Goal: Obtain resource: Obtain resource

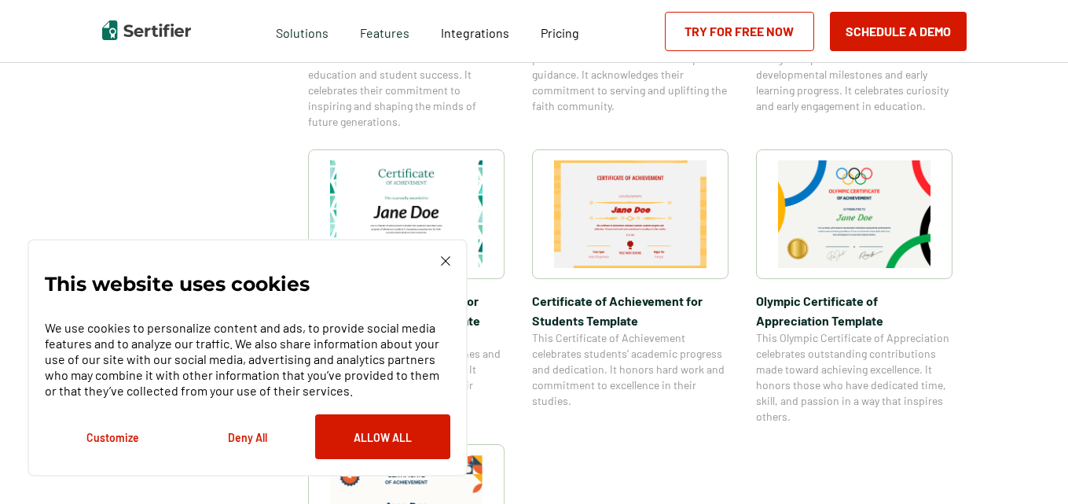
scroll to position [1054, 0]
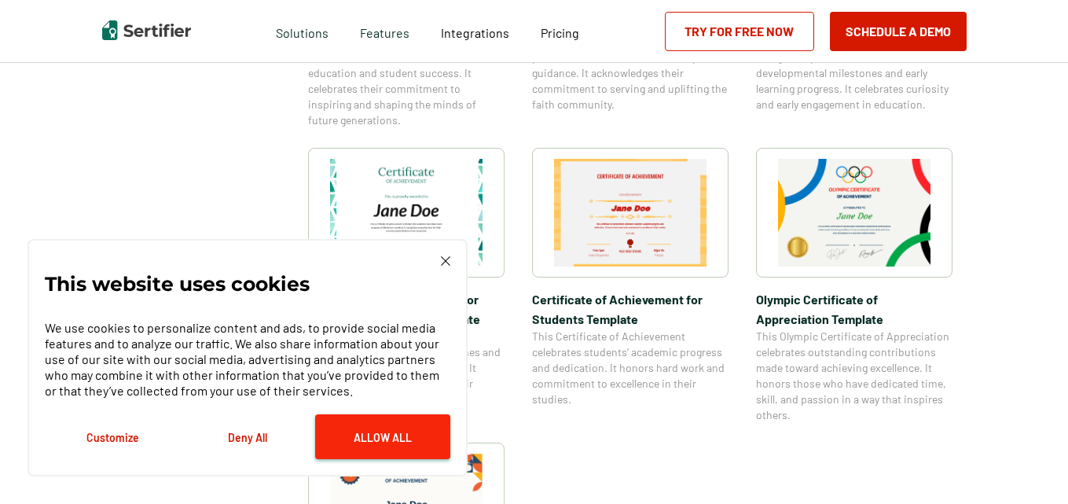
click at [384, 430] on button "Allow All" at bounding box center [382, 436] width 135 height 45
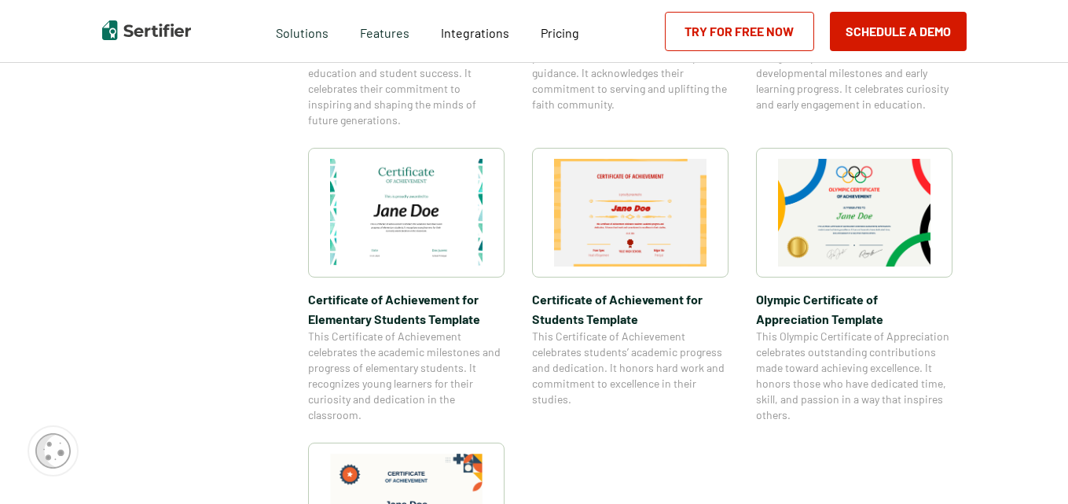
click at [642, 233] on img at bounding box center [630, 213] width 153 height 108
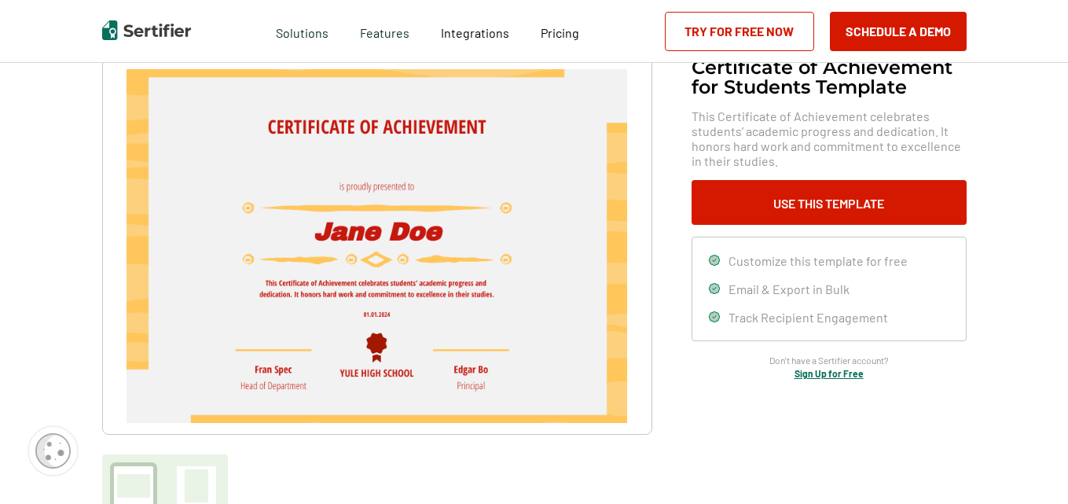
scroll to position [106, 0]
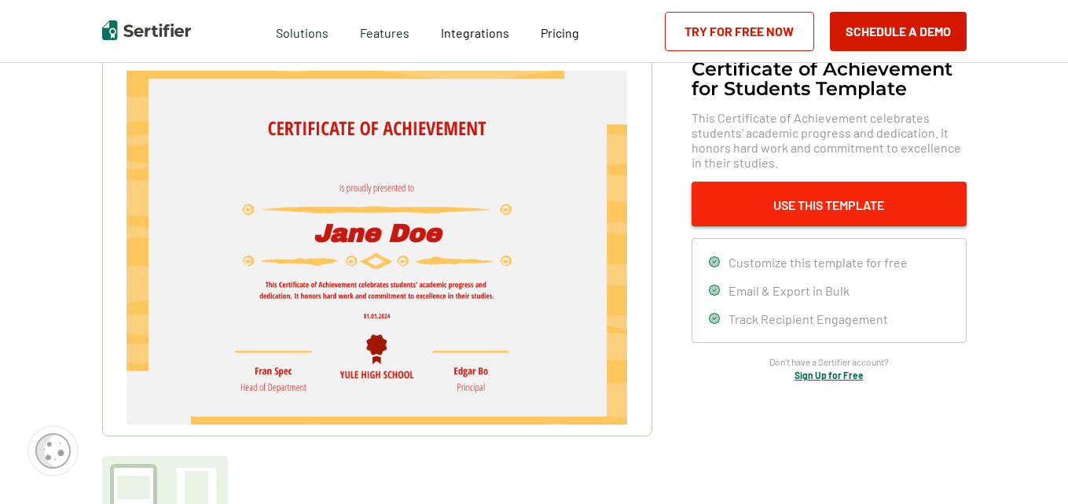
click at [849, 210] on button "Use This Template" at bounding box center [829, 204] width 275 height 45
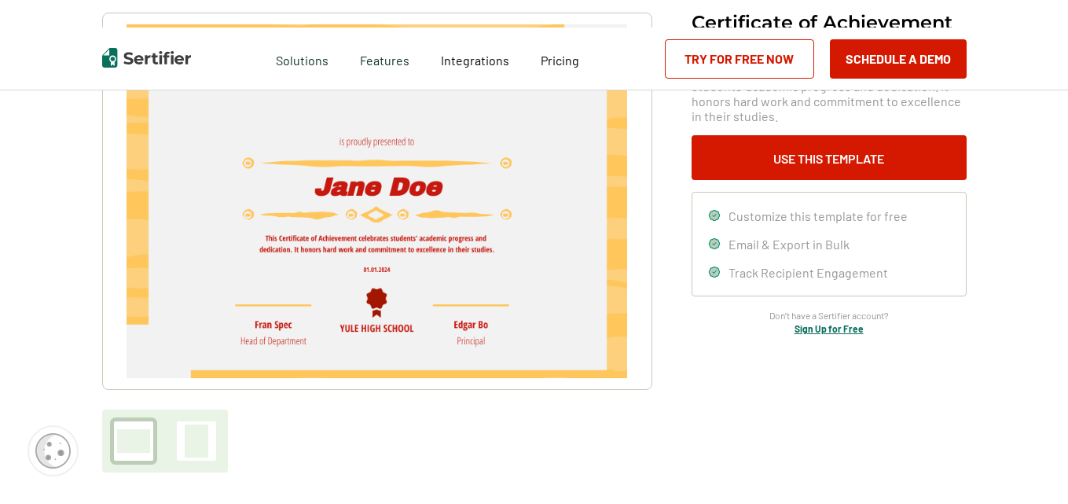
scroll to position [0, 0]
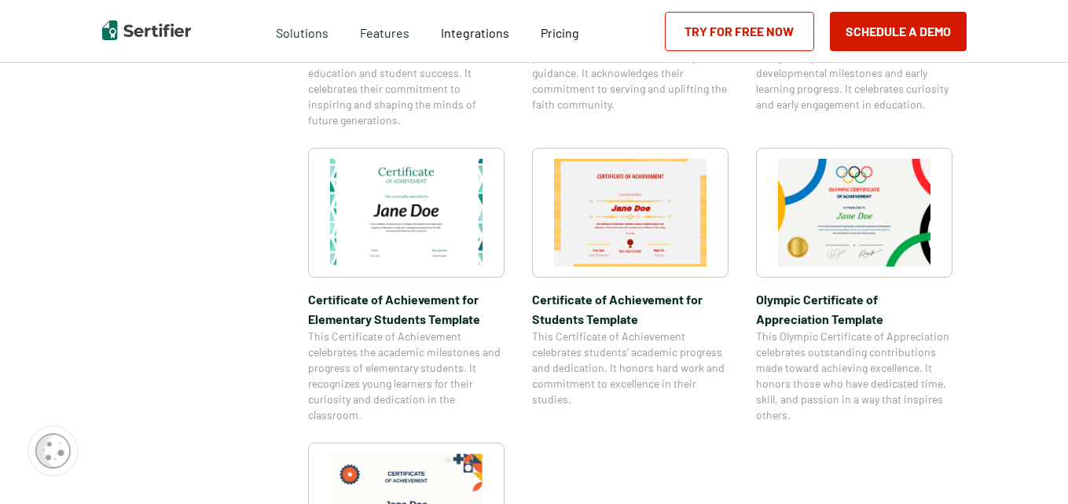
scroll to position [2298, 0]
